Goal: Information Seeking & Learning: Learn about a topic

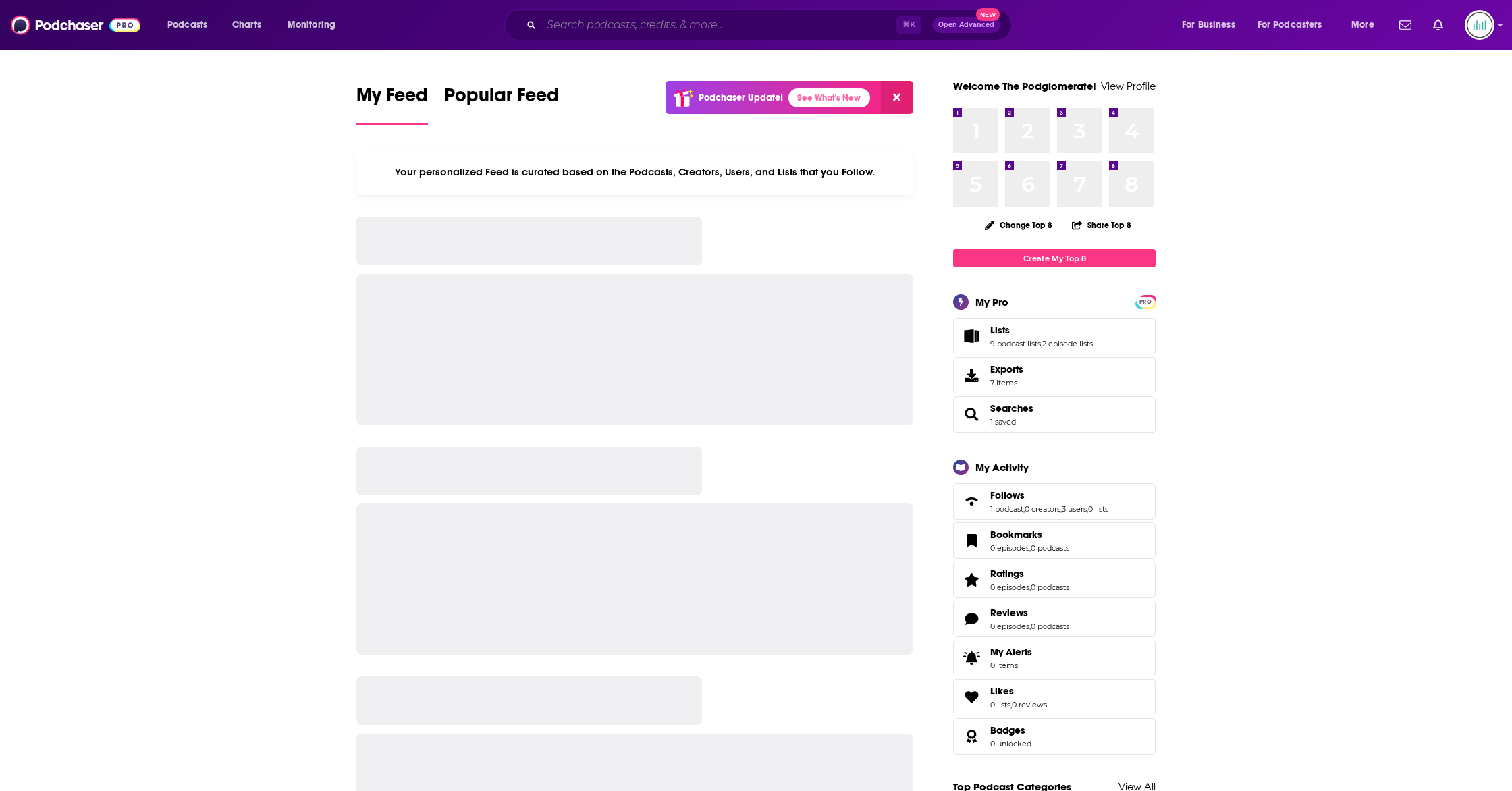
click at [619, 28] on input "Search podcasts, credits, & more..." at bounding box center [719, 24] width 355 height 22
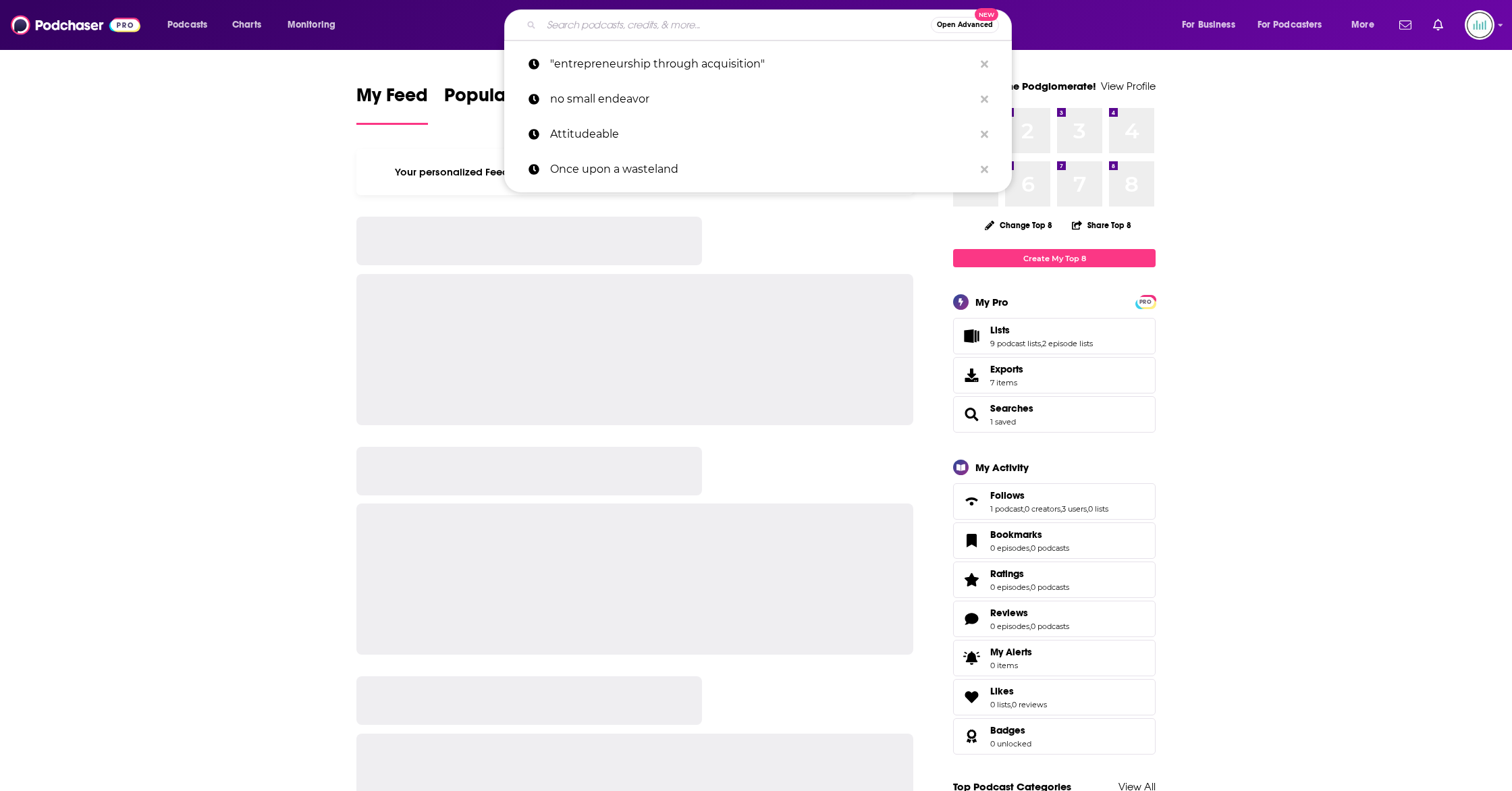
paste input "Untangle"
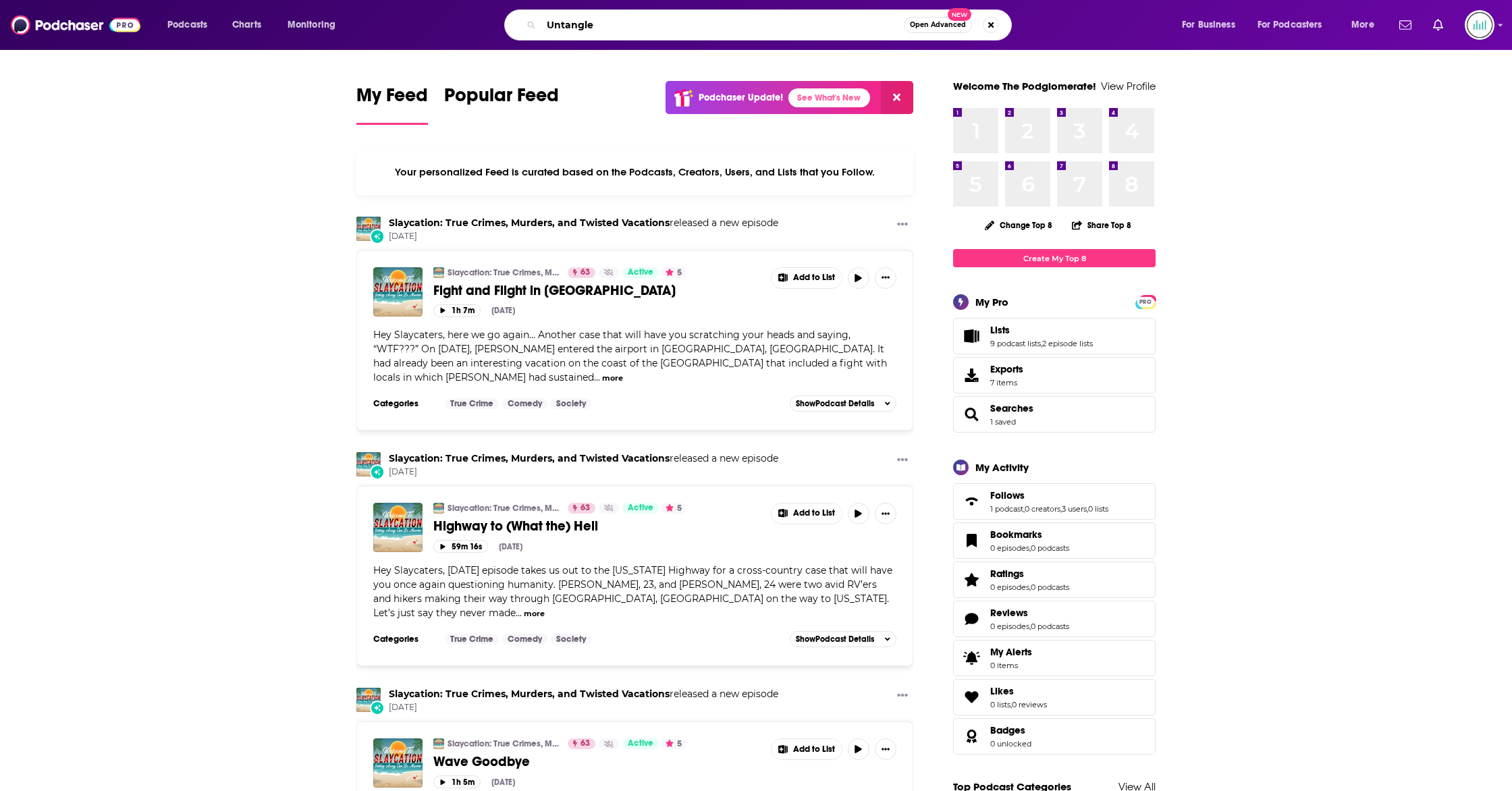
type input "Untangle"
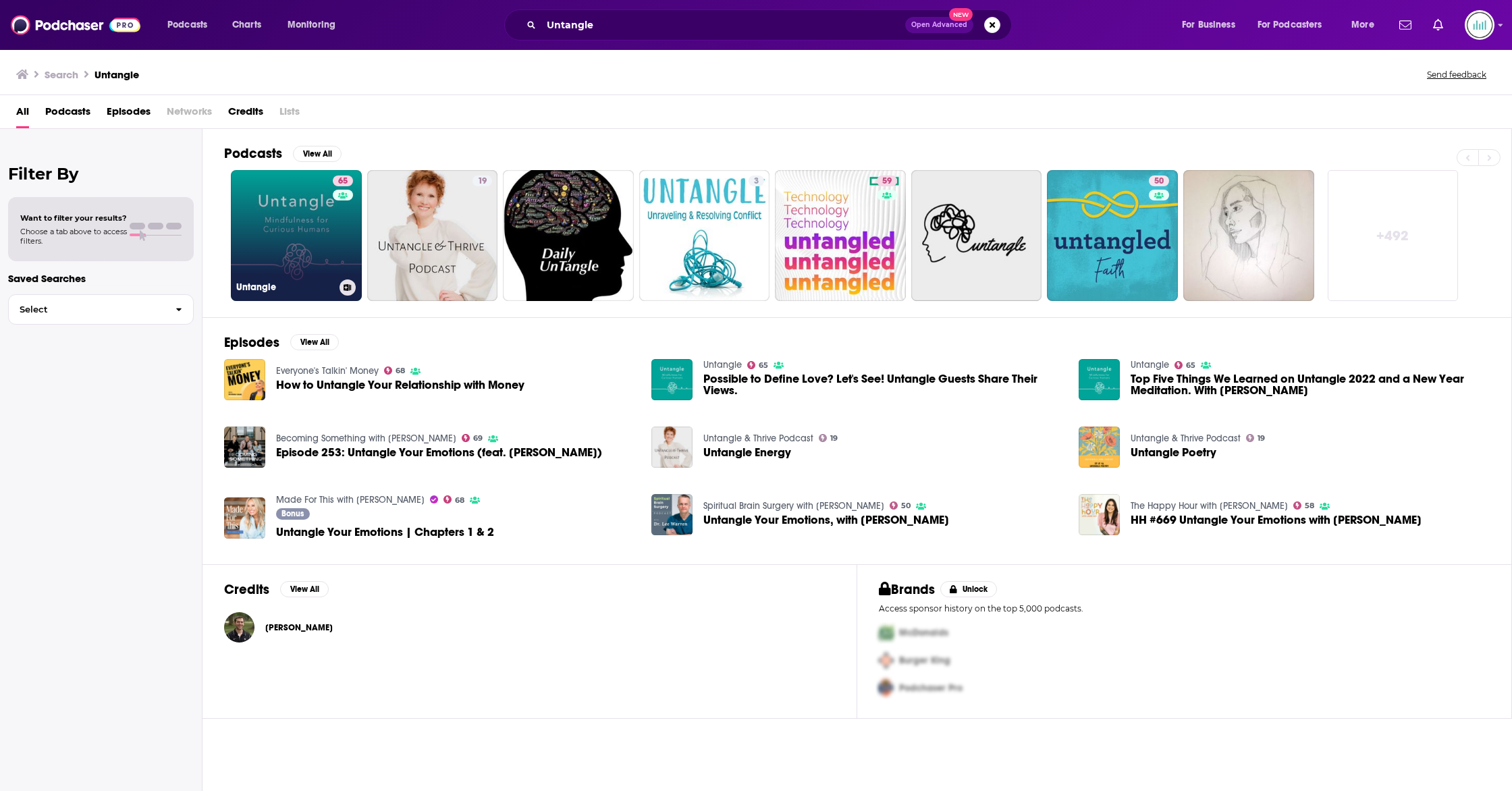
click at [291, 198] on link "65 Untangle" at bounding box center [296, 235] width 131 height 131
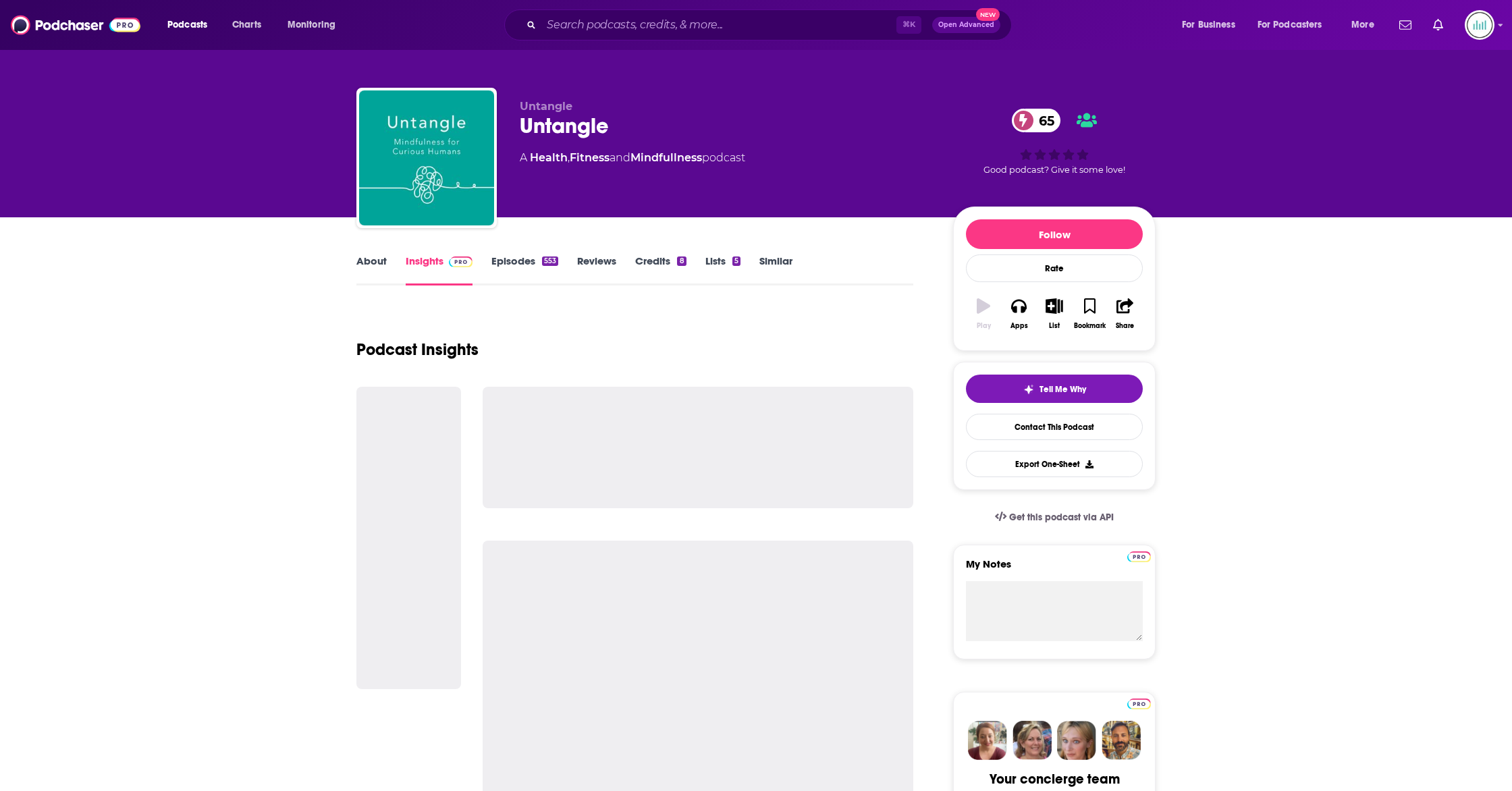
scroll to position [4, 0]
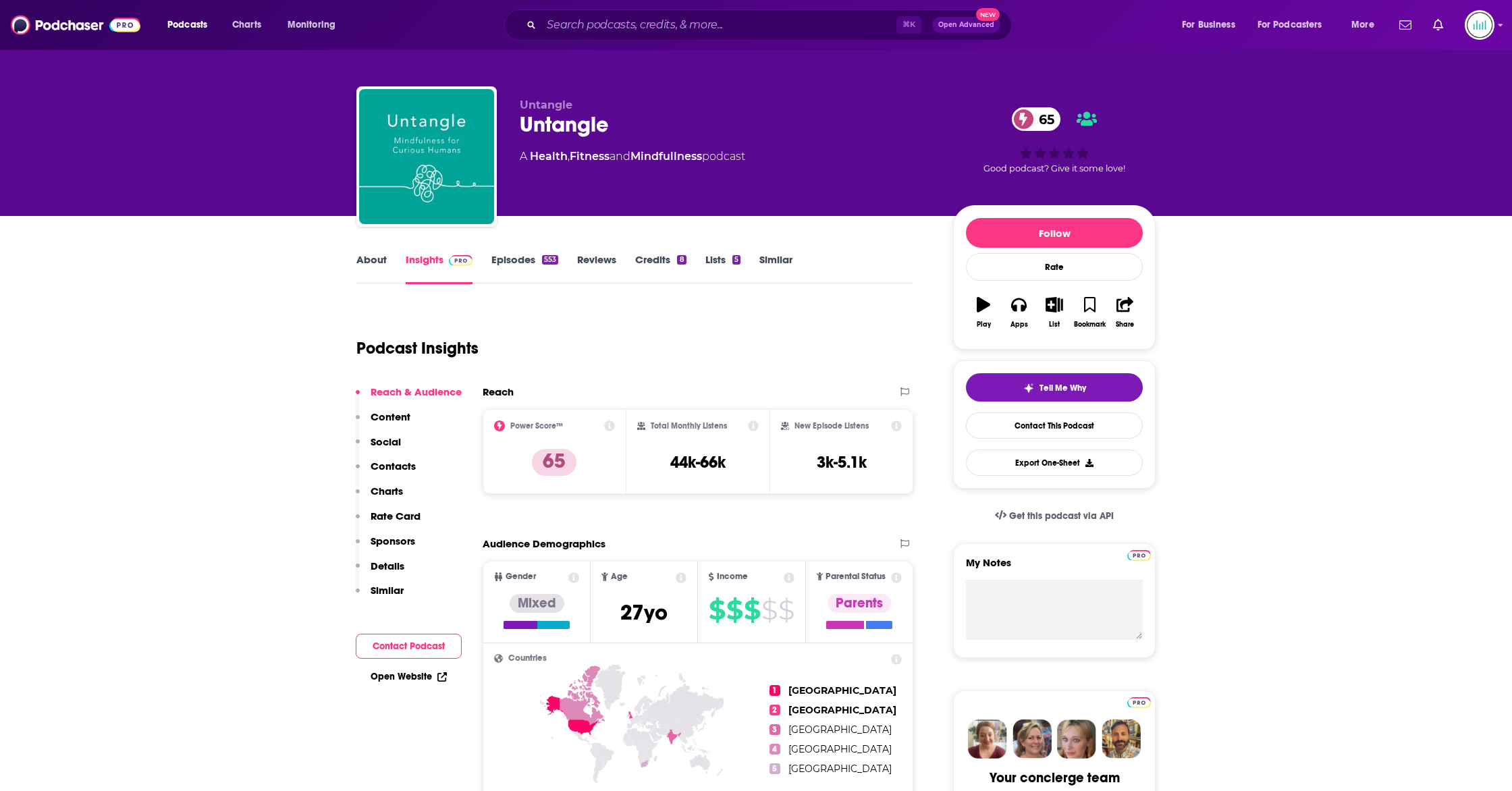
click at [377, 266] on link "About" at bounding box center [372, 269] width 31 height 31
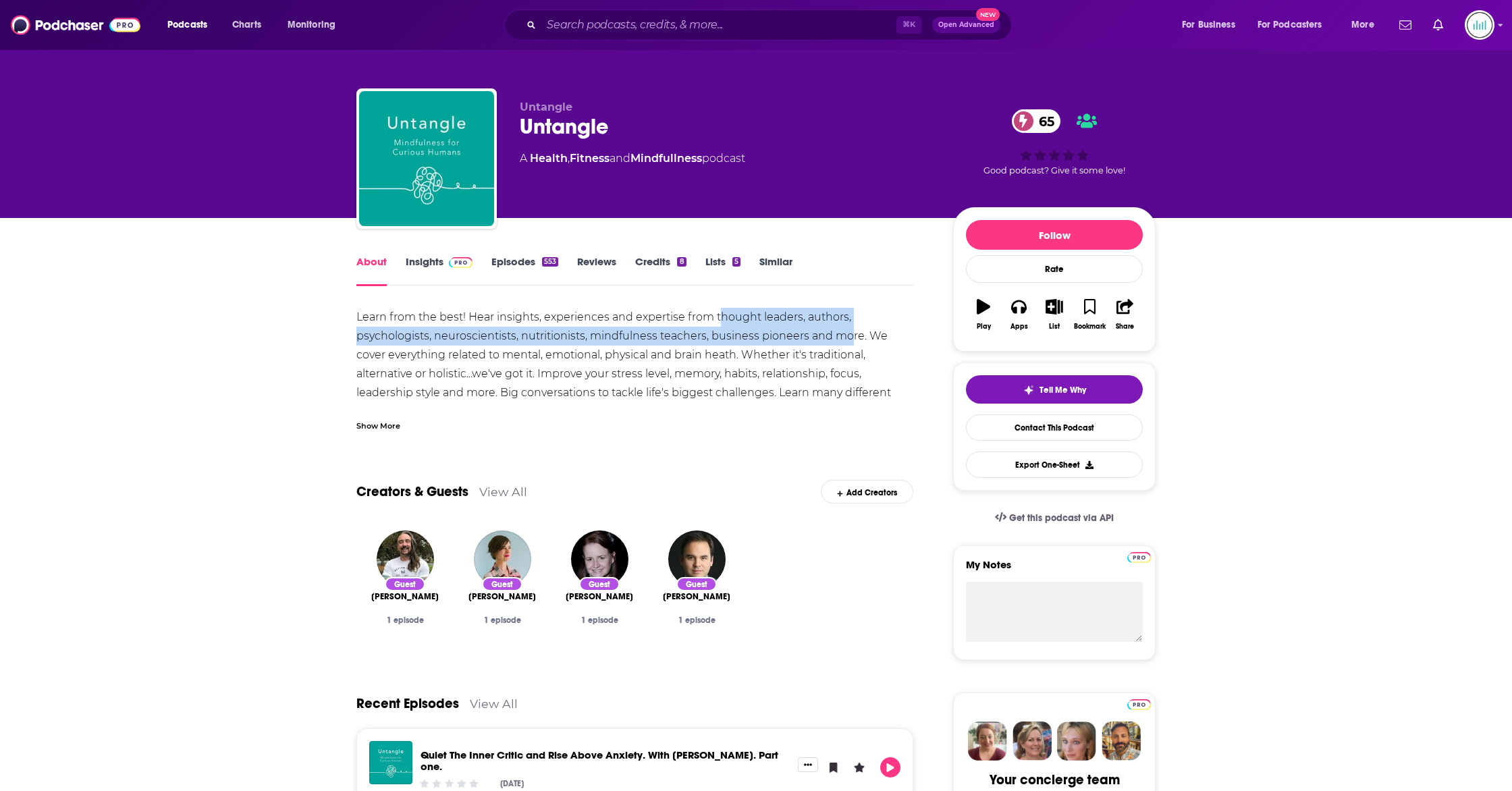
scroll to position [6, 0]
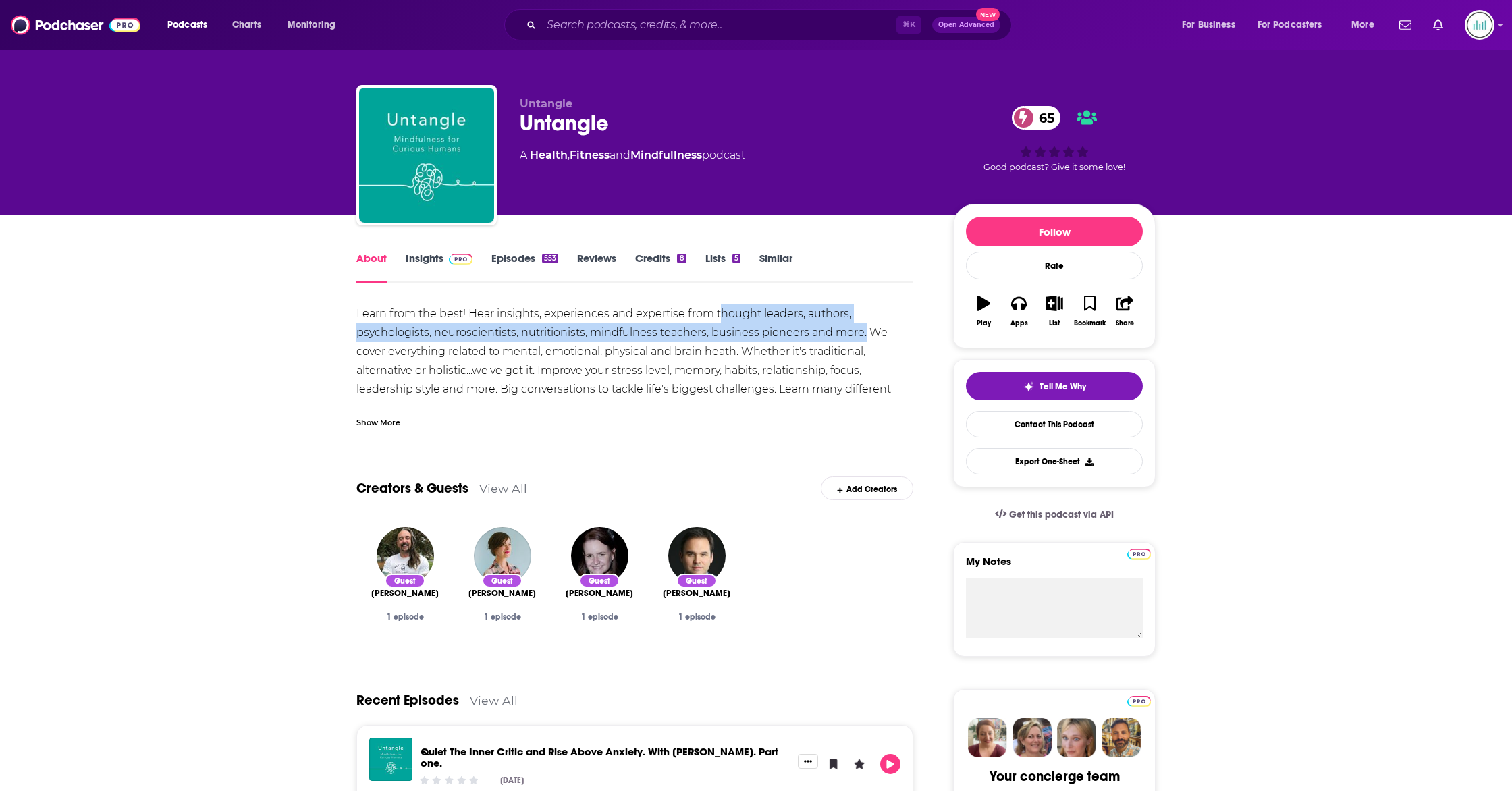
drag, startPoint x: 721, startPoint y: 321, endPoint x: 861, endPoint y: 339, distance: 141.2
click at [861, 339] on div "Learn from the best! Hear insights, experiences and expertise from thought lead…" at bounding box center [635, 380] width 557 height 151
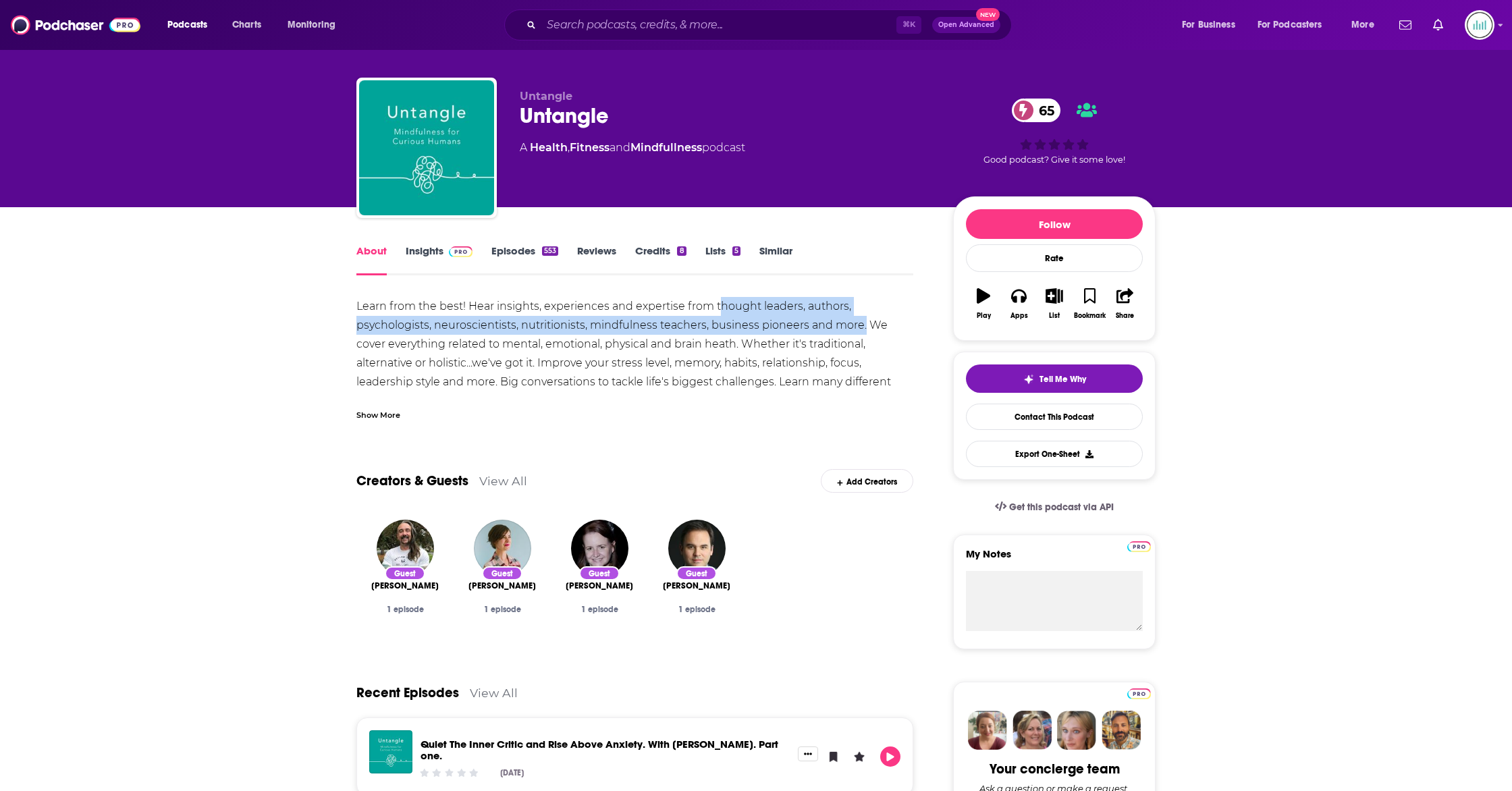
scroll to position [14, 0]
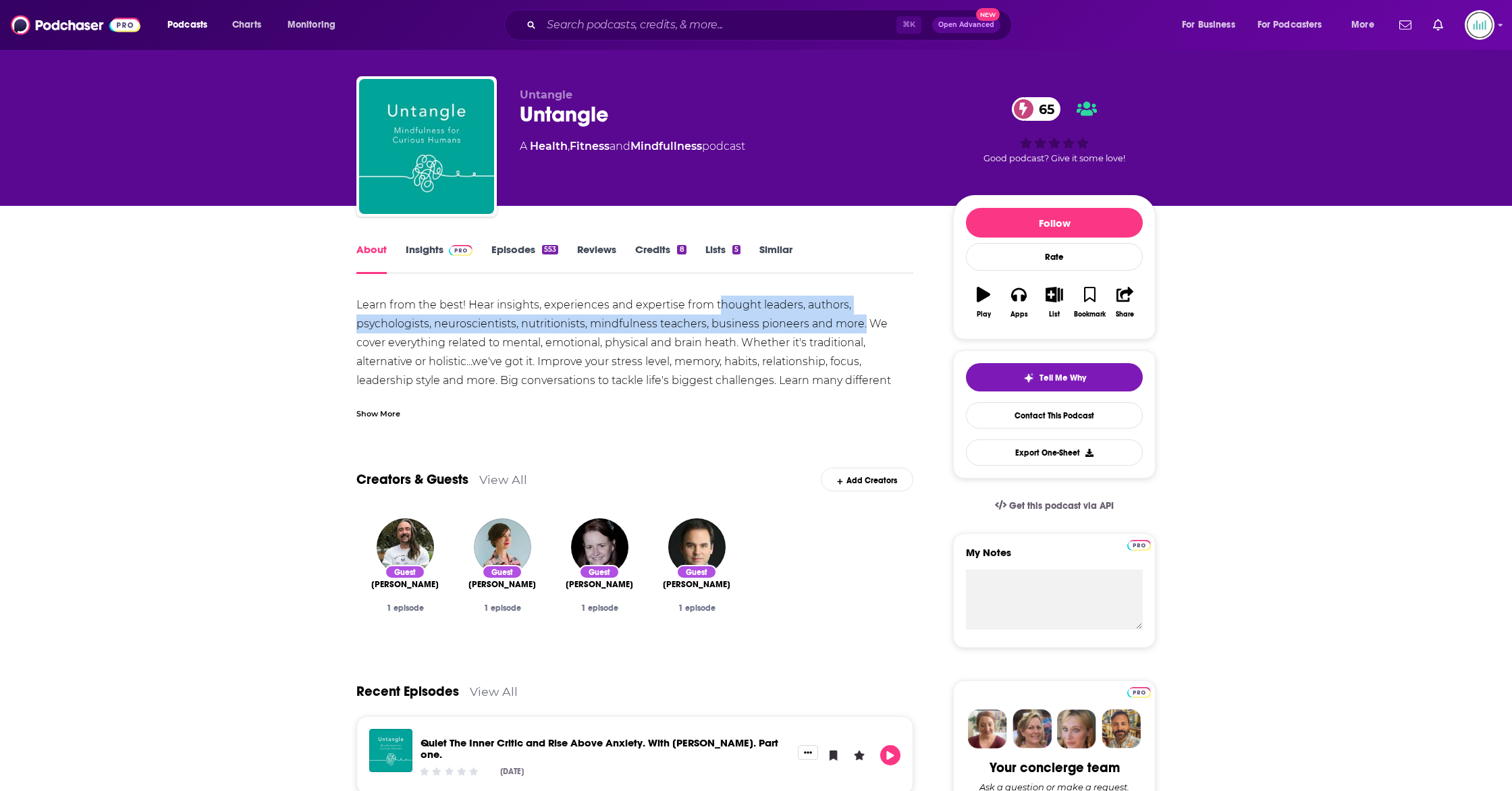
copy div "hought leaders, authors, psychologists, neuroscientists, nutritionists, mindful…"
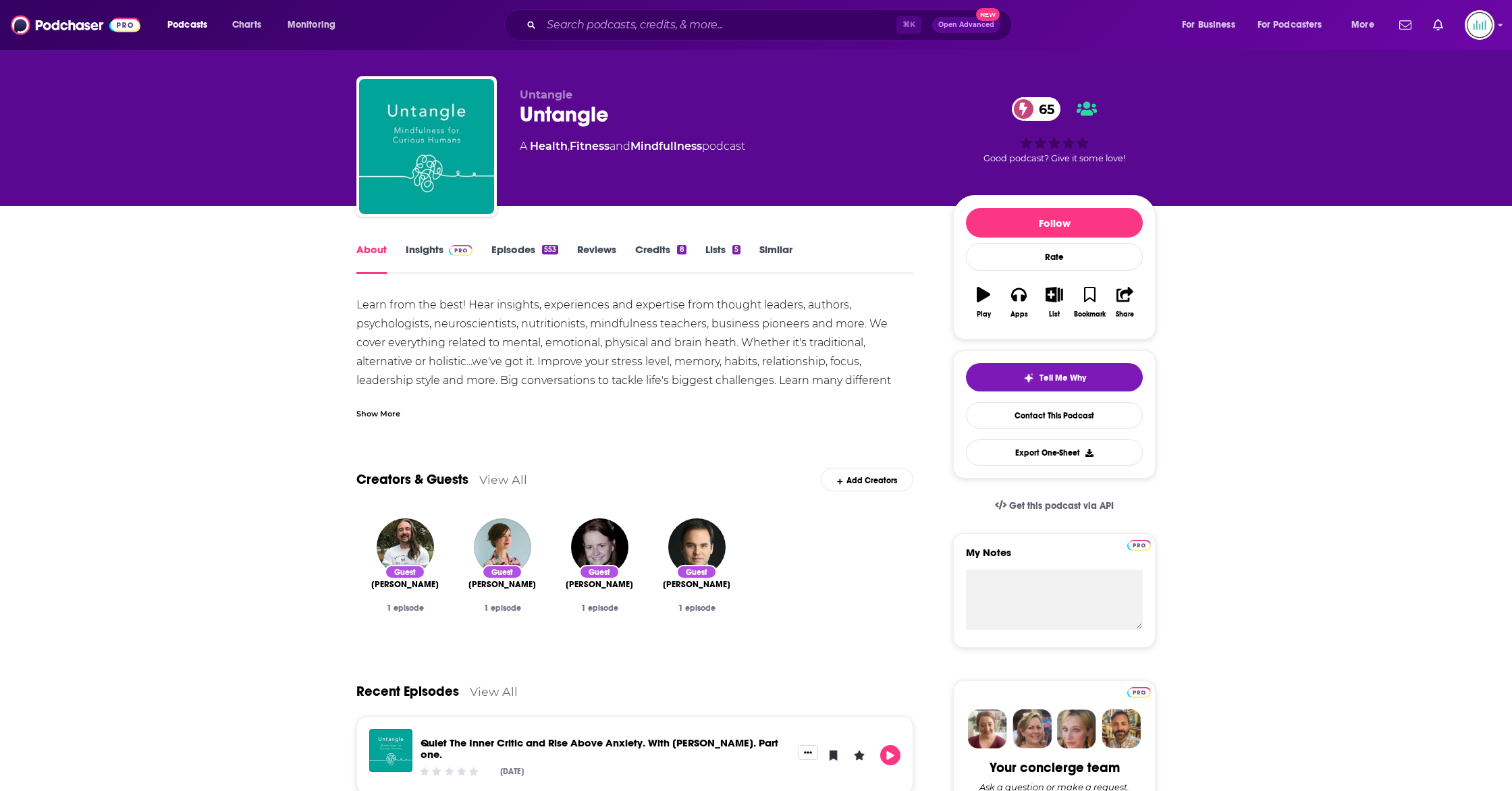
click at [378, 413] on div "Show More" at bounding box center [378, 413] width 44 height 12
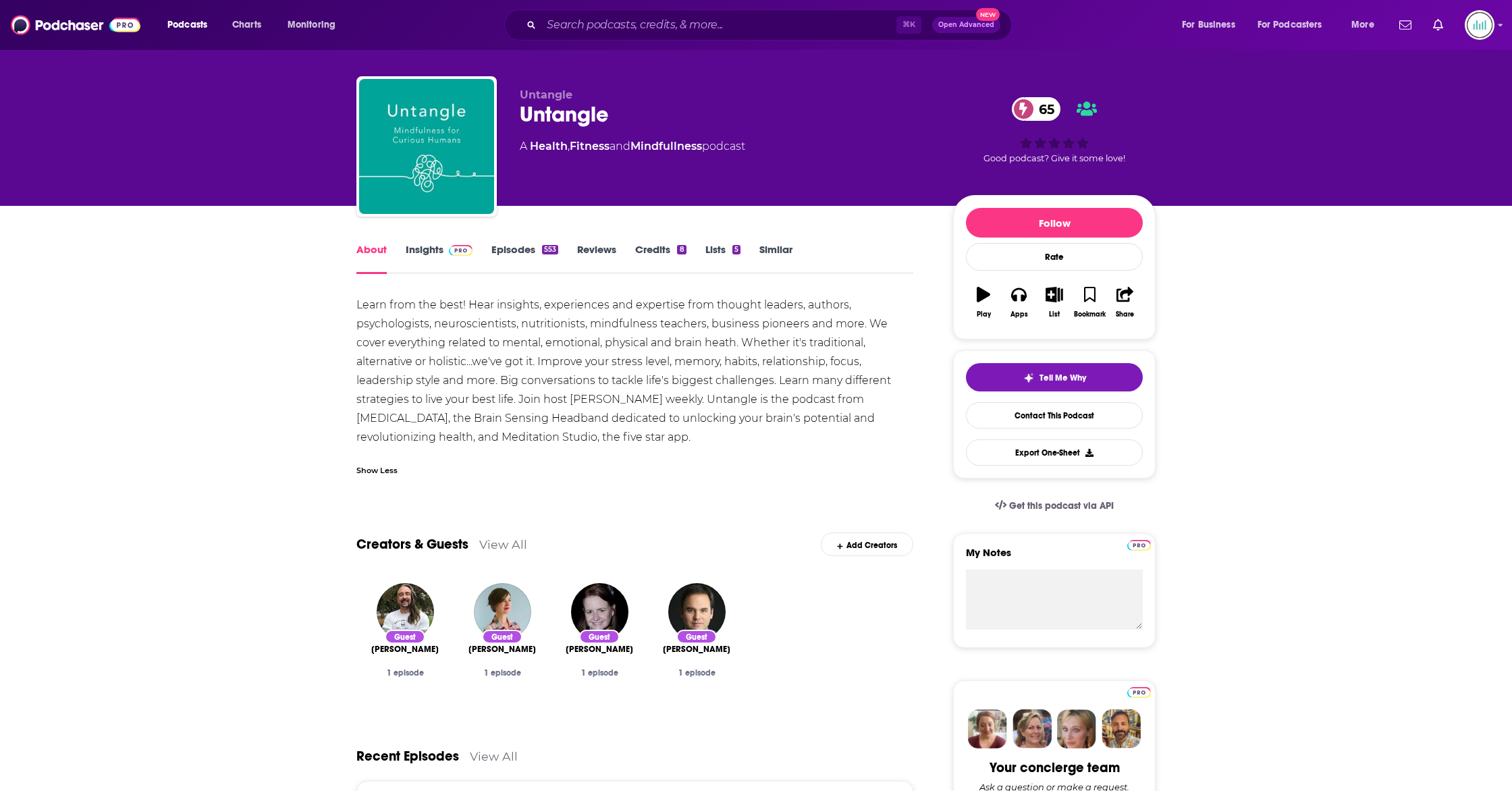
scroll to position [9, 0]
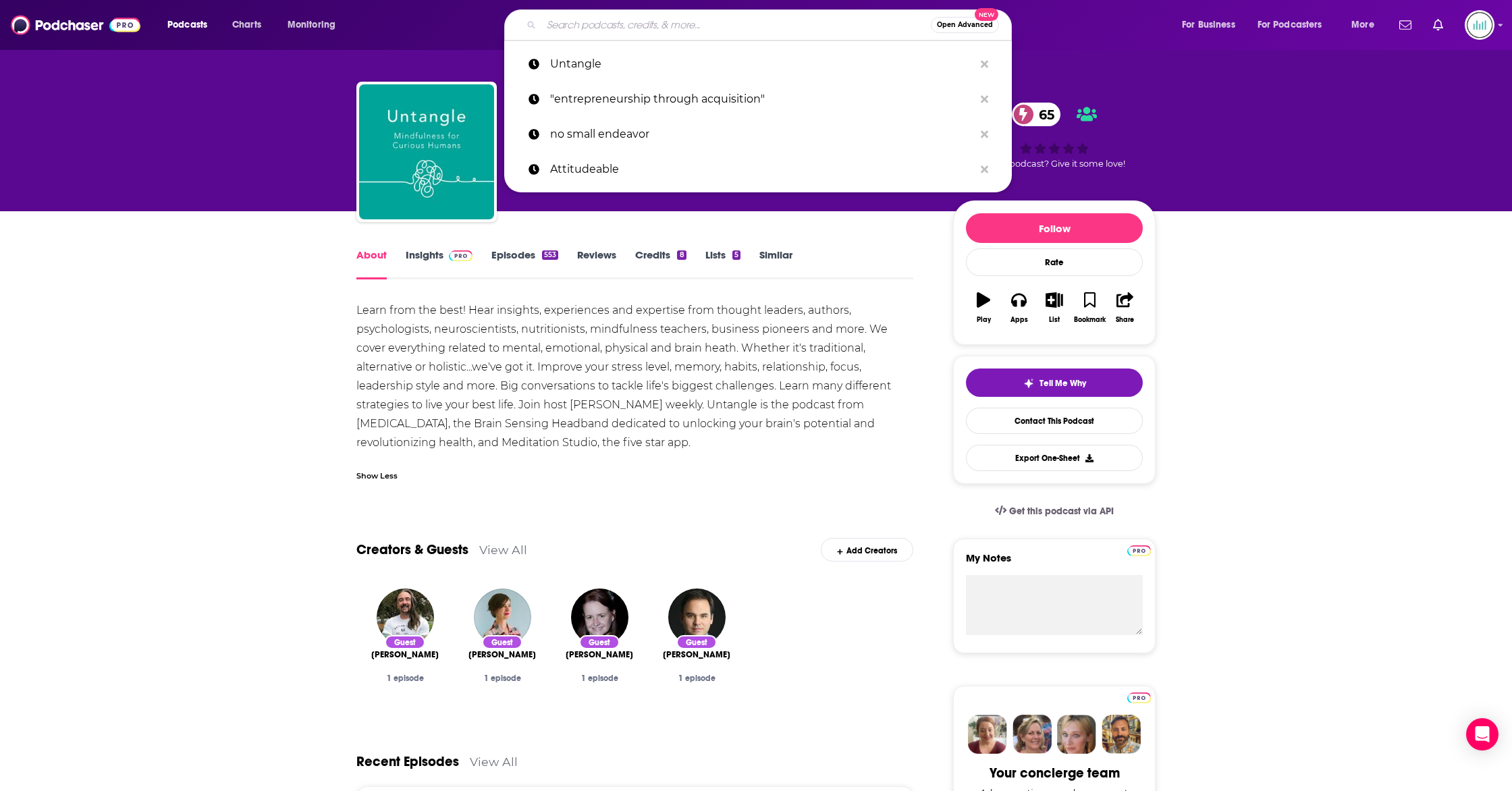
click at [624, 23] on input "Search podcasts, credits, & more..." at bounding box center [735, 24] width 389 height 22
paste input "Being Well with [PERSON_NAME] and Dr. [PERSON_NAME]"
type input "Being Well with [PERSON_NAME] and Dr. [PERSON_NAME]"
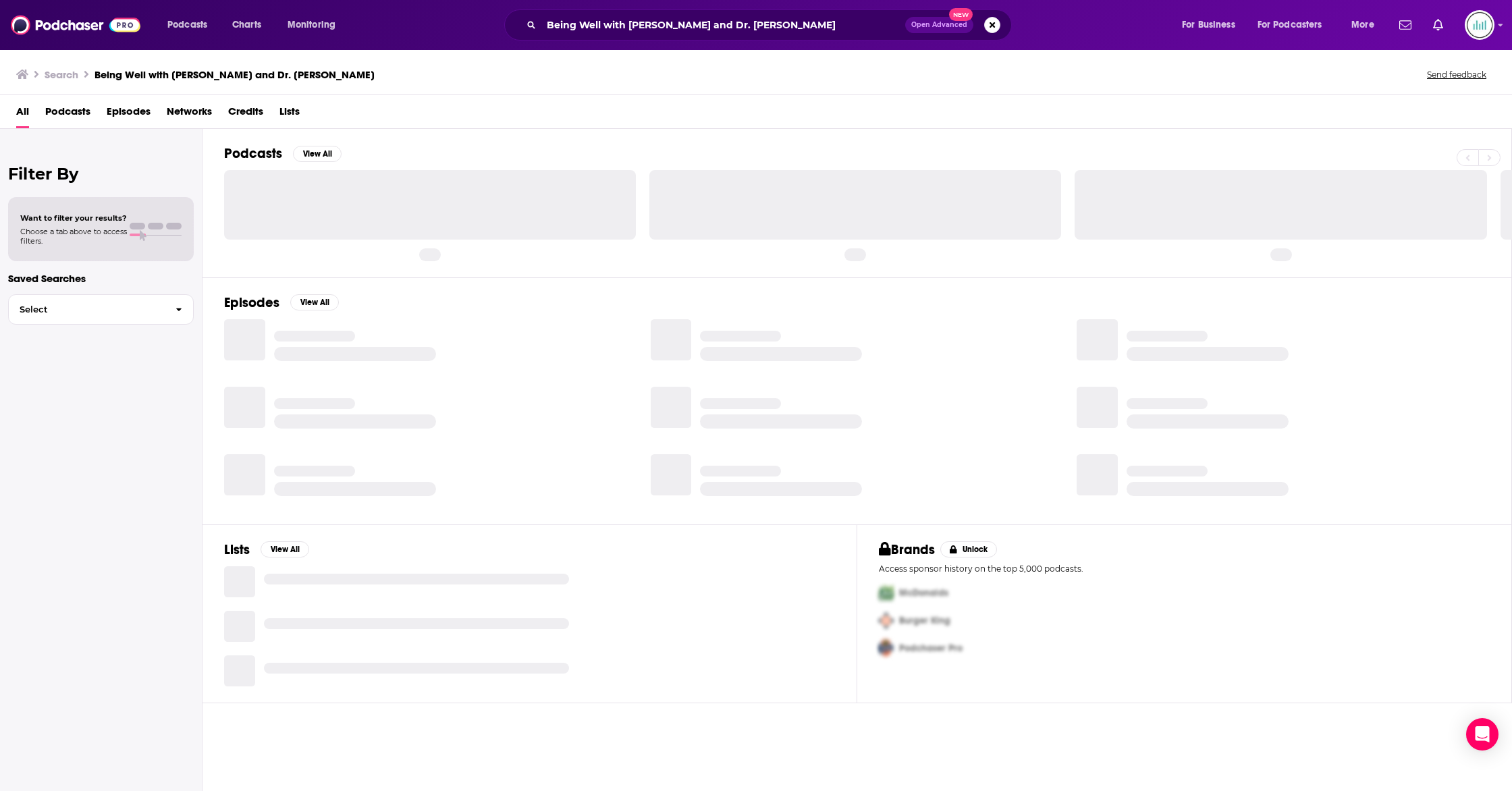
click at [74, 113] on span "Podcasts" at bounding box center [67, 114] width 45 height 28
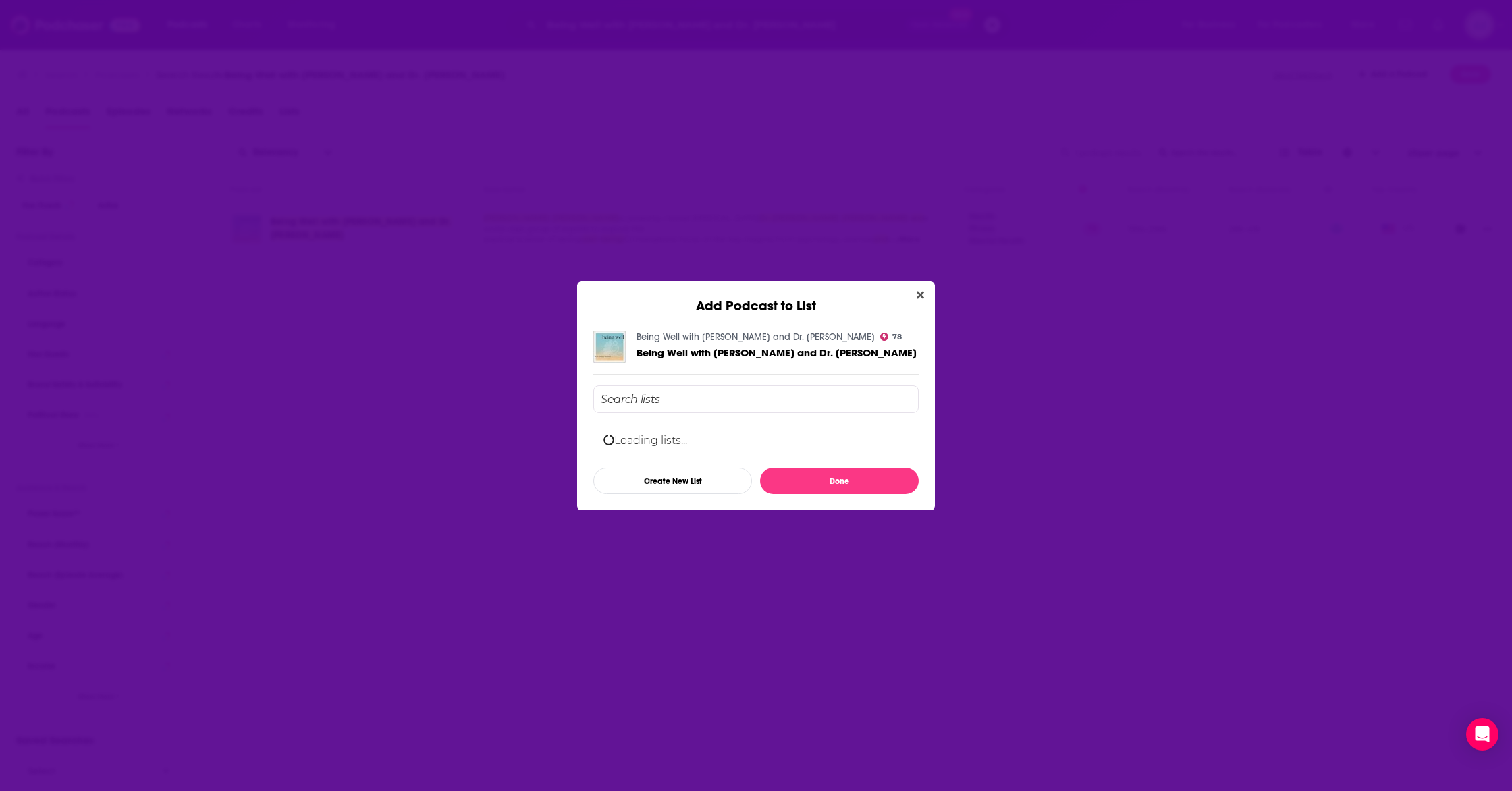
click at [348, 223] on div "Add Podcast to List Being Well with [PERSON_NAME] and Dr. [PERSON_NAME] 78 Bein…" at bounding box center [756, 396] width 1512 height 791
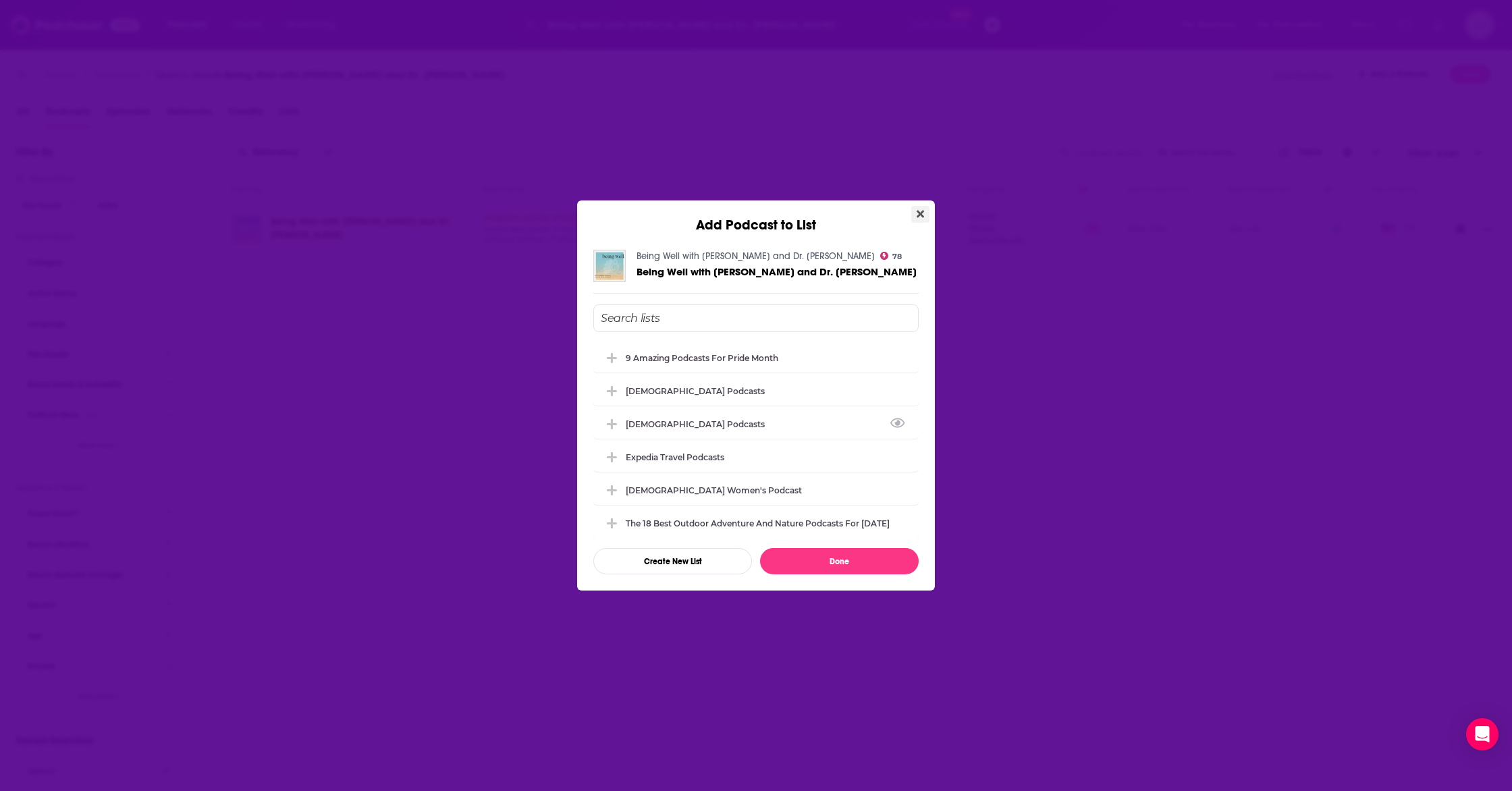
click at [921, 209] on icon "Close" at bounding box center [920, 214] width 8 height 11
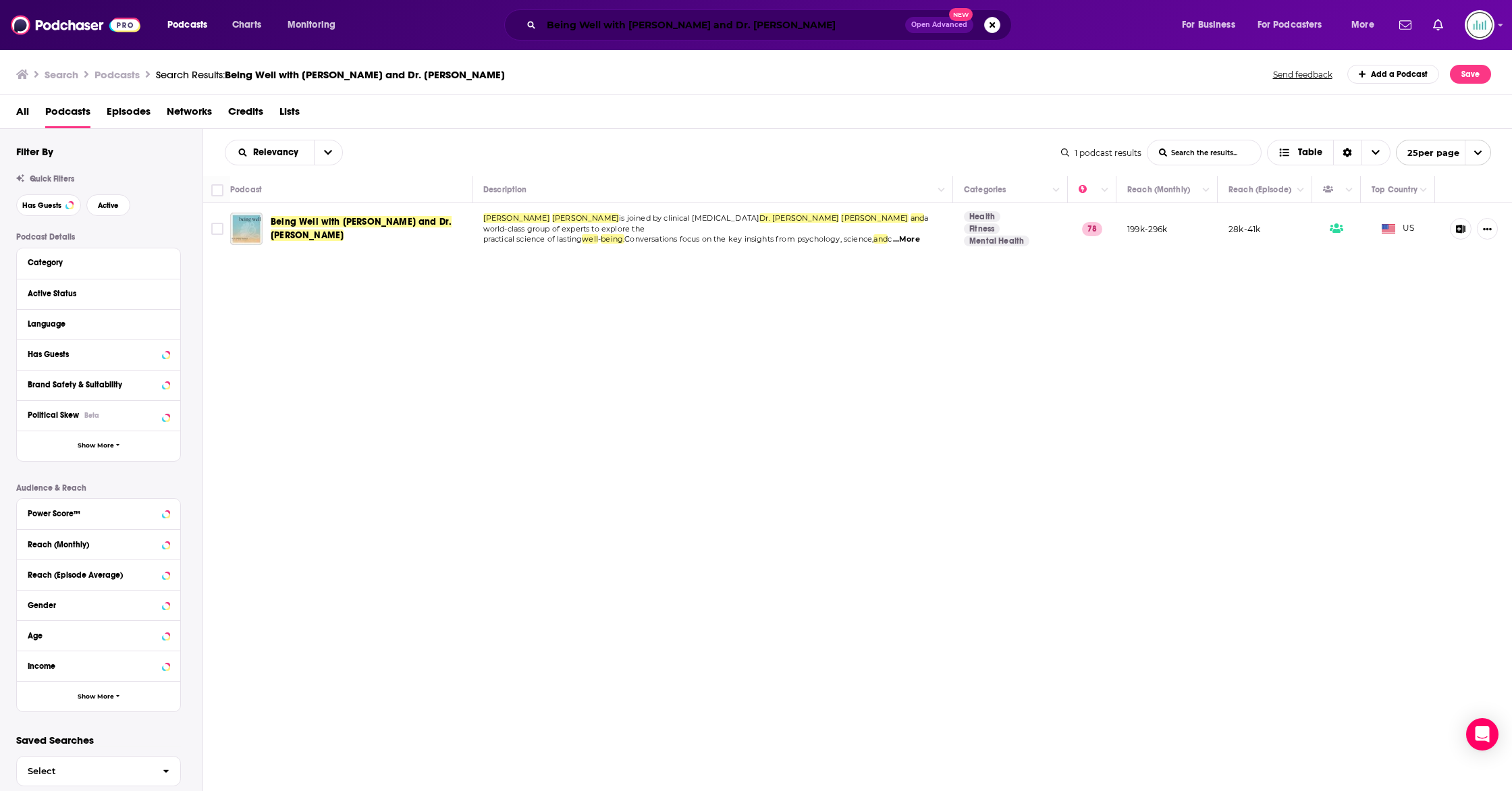
click at [752, 28] on input "Being Well with [PERSON_NAME] and Dr. [PERSON_NAME]" at bounding box center [723, 24] width 364 height 22
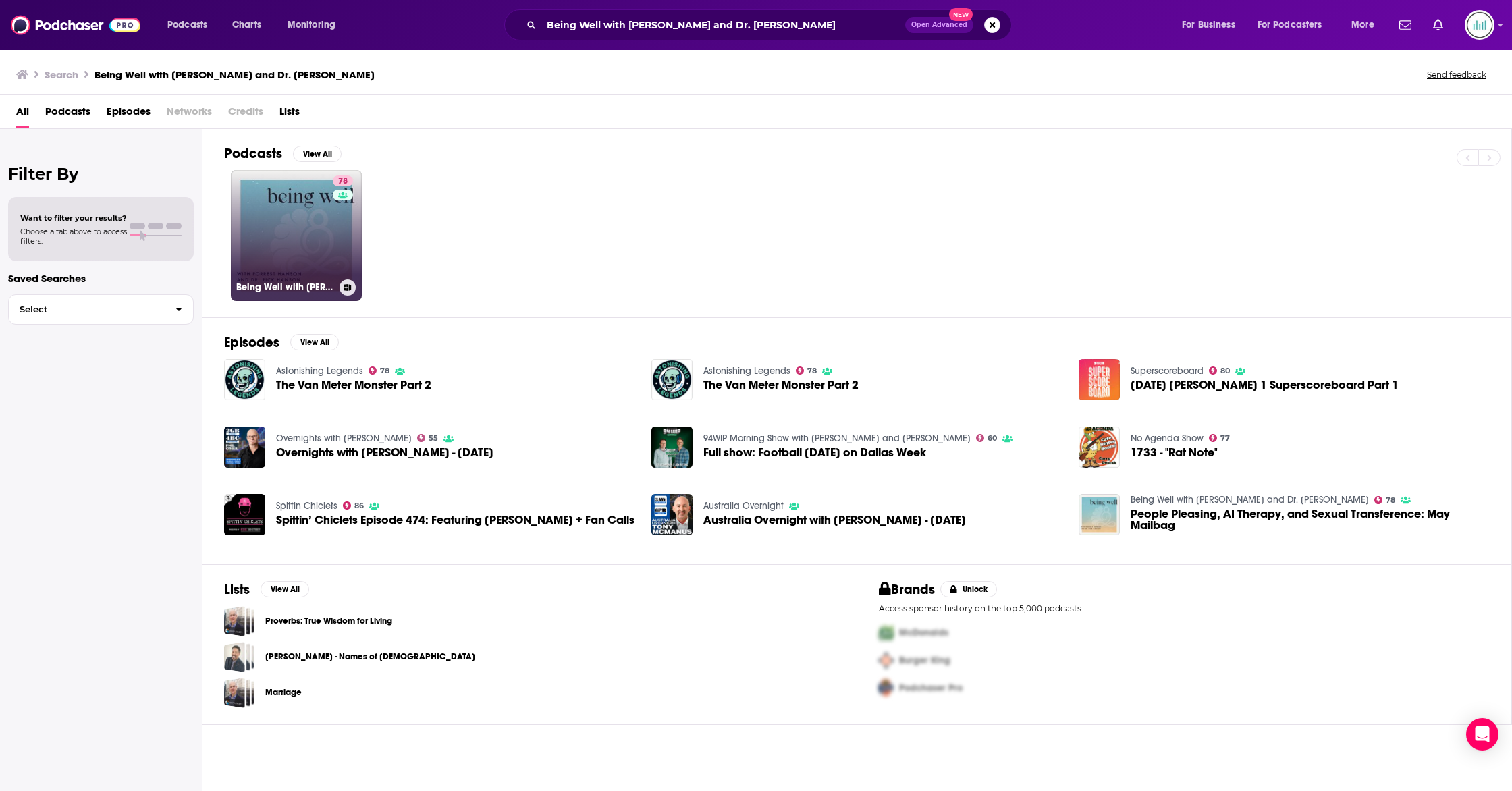
click at [333, 235] on div "78" at bounding box center [345, 228] width 24 height 104
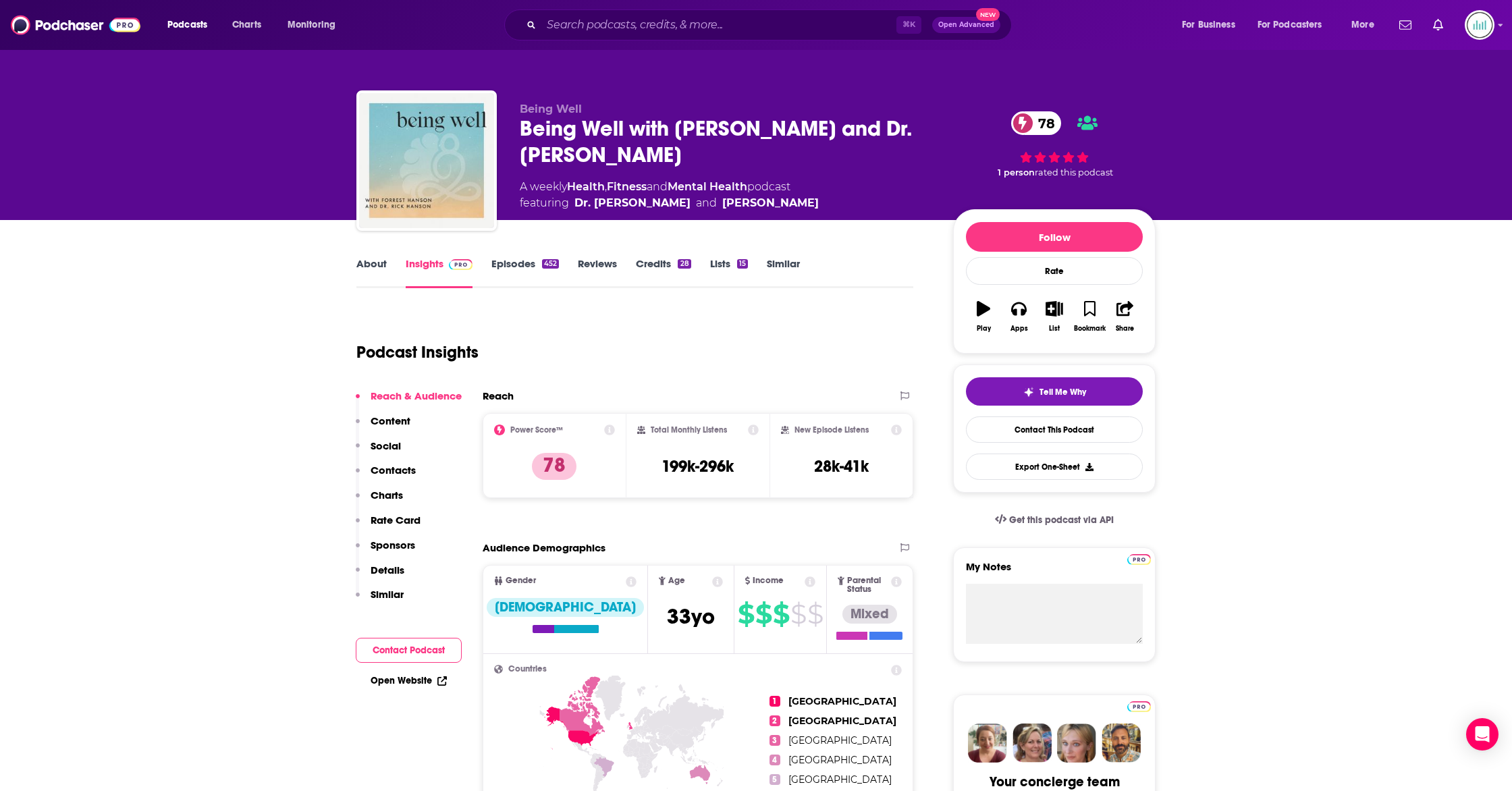
click at [361, 266] on link "About" at bounding box center [372, 273] width 31 height 31
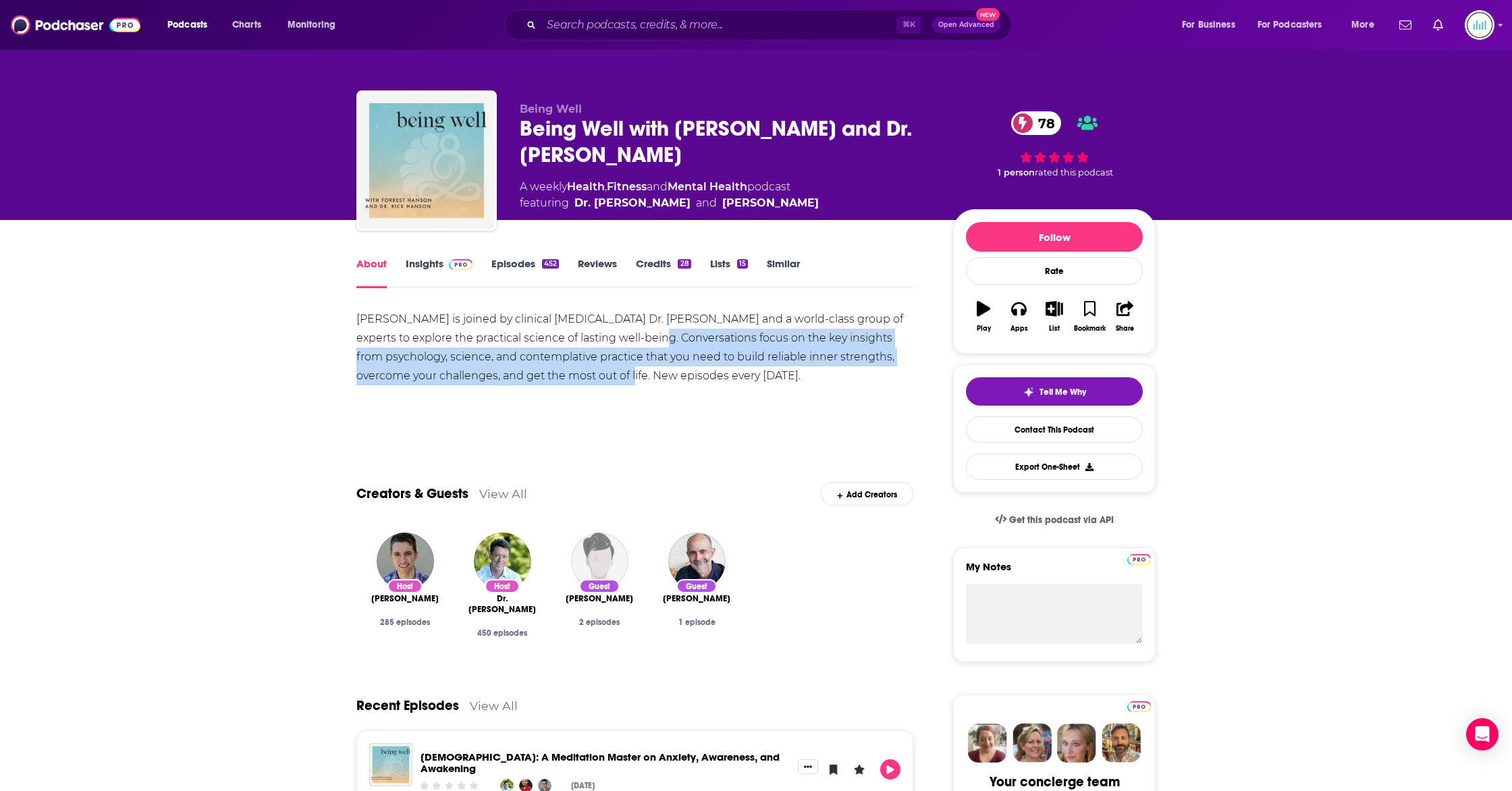
drag, startPoint x: 624, startPoint y: 336, endPoint x: 645, endPoint y: 381, distance: 49.7
click at [645, 381] on div "[PERSON_NAME] is joined by clinical [MEDICAL_DATA] Dr. [PERSON_NAME] and a worl…" at bounding box center [635, 348] width 557 height 76
copy div "Conversations focus on the key insights from psychology, science, and contempla…"
